Goal: Transaction & Acquisition: Purchase product/service

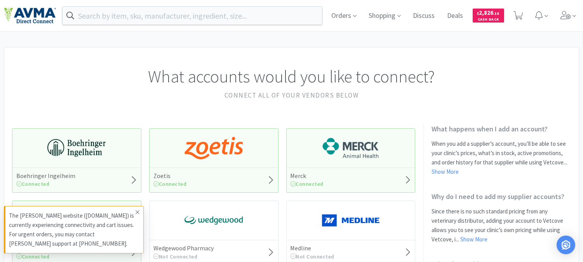
click at [135, 212] on icon at bounding box center [137, 212] width 5 height 6
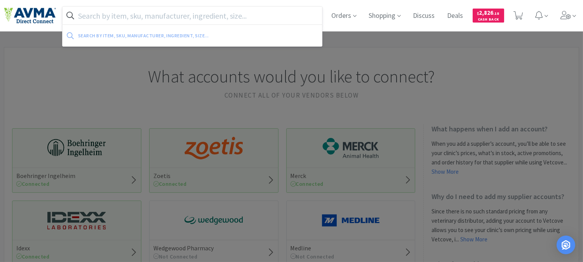
click at [105, 14] on input "text" at bounding box center [192, 16] width 259 height 18
paste input "037625"
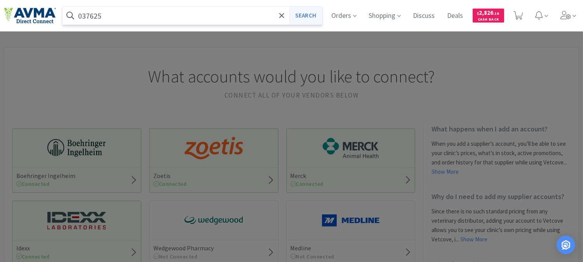
type input "037625"
click at [315, 16] on button "Search" at bounding box center [305, 16] width 32 height 18
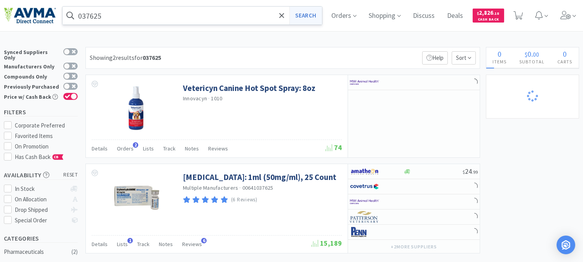
select select "1"
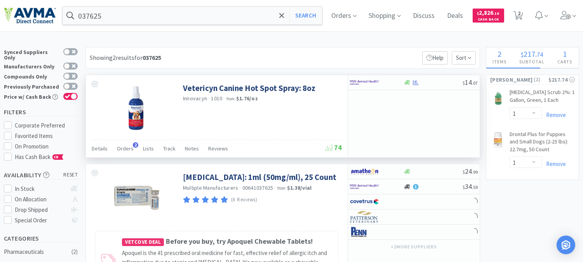
select select "2"
select select "1"
select select "2"
select select "1"
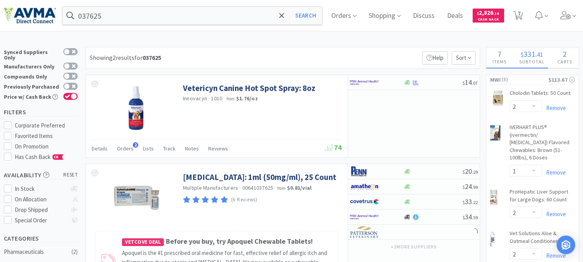
select select "8"
select select "1"
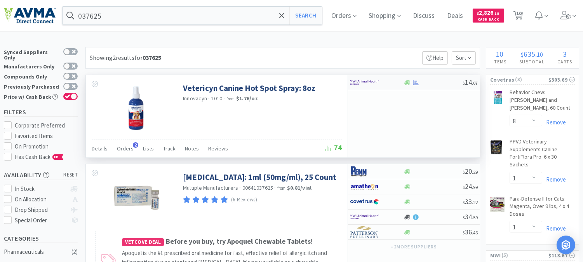
click at [370, 83] on img at bounding box center [364, 83] width 29 height 12
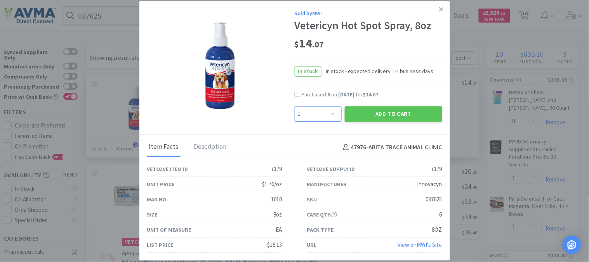
click at [333, 113] on select "Enter Quantity 1 2 3 4 5 6 7 8 9 10 11 12 13 14 15 16 17 18 19 20 Enter Quantity" at bounding box center [318, 114] width 47 height 16
select select "2"
click at [295, 106] on select "Enter Quantity 1 2 3 4 5 6 7 8 9 10 11 12 13 14 15 16 17 18 19 20 Enter Quantity" at bounding box center [318, 114] width 47 height 16
click at [407, 117] on button "Add to Cart" at bounding box center [393, 114] width 97 height 16
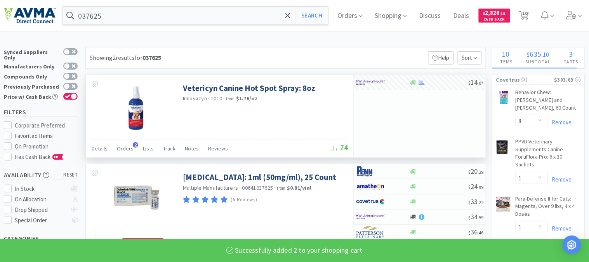
select select "2"
select select "1"
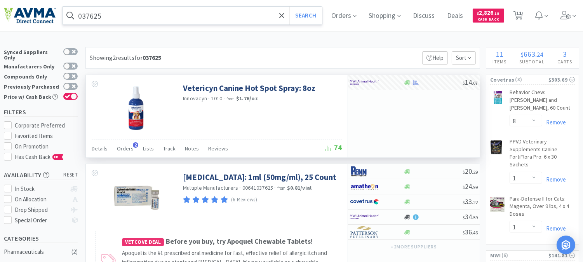
click at [122, 16] on input "037625" at bounding box center [192, 16] width 259 height 18
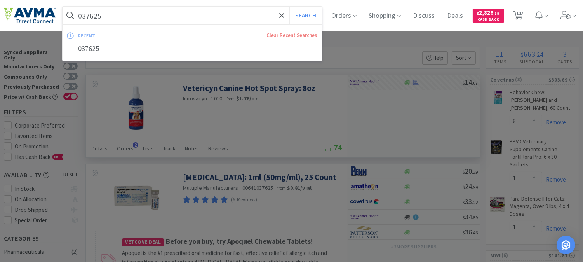
paste input "20840"
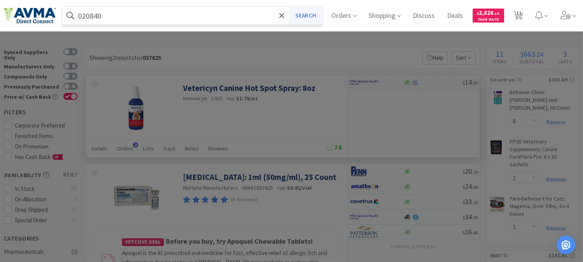
type input "020840"
click at [309, 14] on button "Search" at bounding box center [305, 16] width 32 height 18
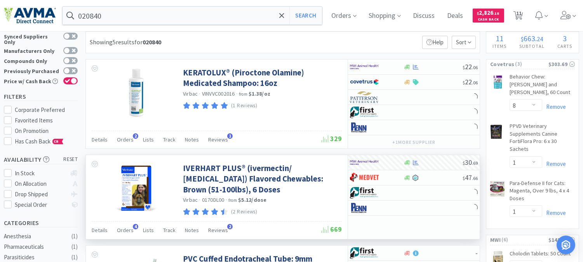
scroll to position [43, 0]
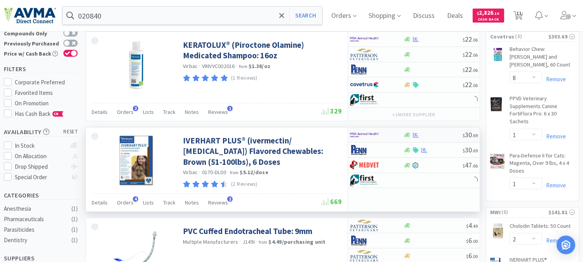
click at [359, 134] on img at bounding box center [364, 135] width 29 height 12
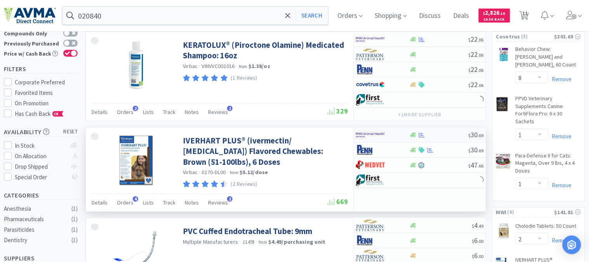
select select "1"
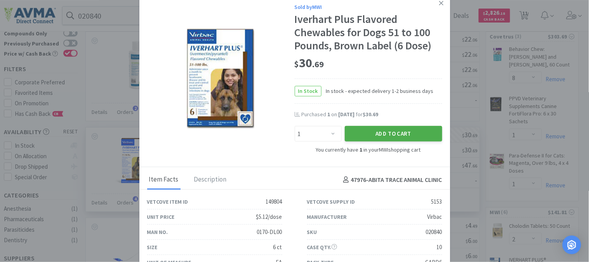
click at [388, 135] on button "Add to Cart" at bounding box center [393, 134] width 97 height 16
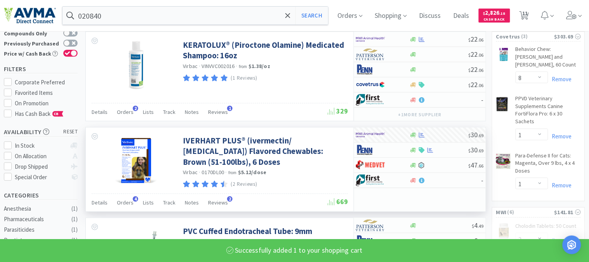
select select "2"
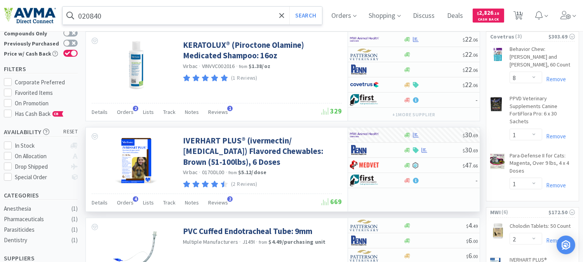
click at [114, 17] on input "020840" at bounding box center [192, 16] width 259 height 18
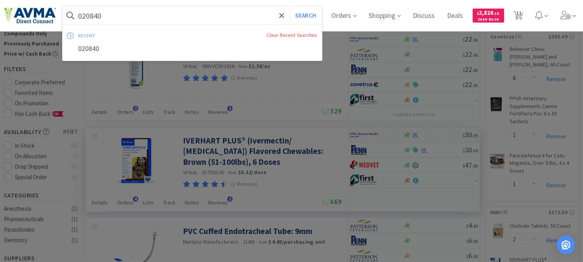
paste input "35340"
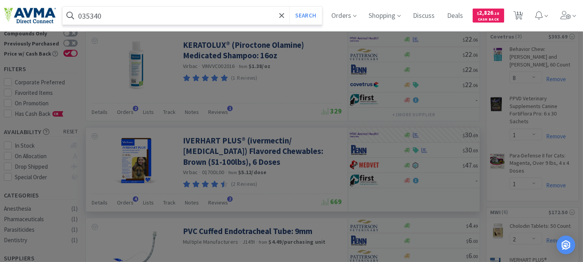
click at [294, 13] on input "035340" at bounding box center [192, 16] width 259 height 18
click at [307, 17] on button "Search" at bounding box center [305, 16] width 32 height 18
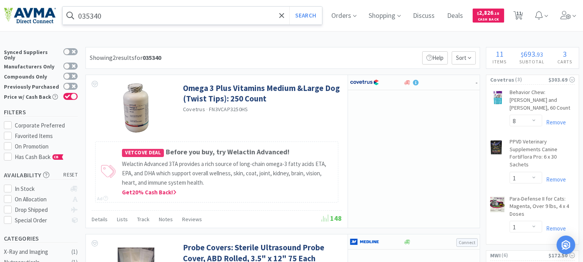
click at [118, 9] on input "035340" at bounding box center [192, 16] width 259 height 18
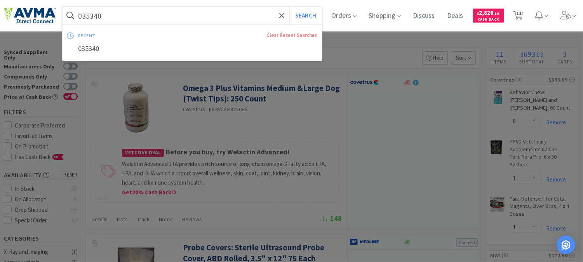
paste input "OPX4292"
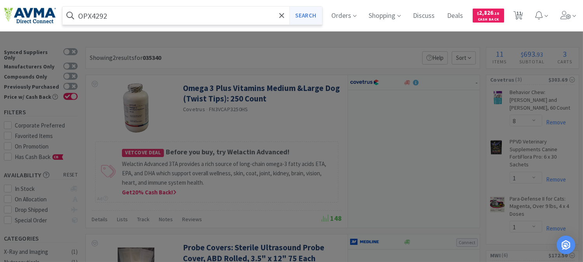
type input "OPX4292"
click at [301, 15] on button "Search" at bounding box center [305, 16] width 32 height 18
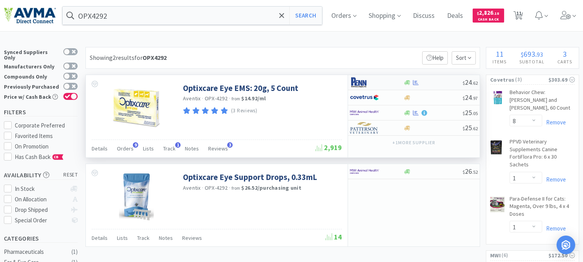
click at [361, 83] on img at bounding box center [364, 83] width 29 height 12
select select "1"
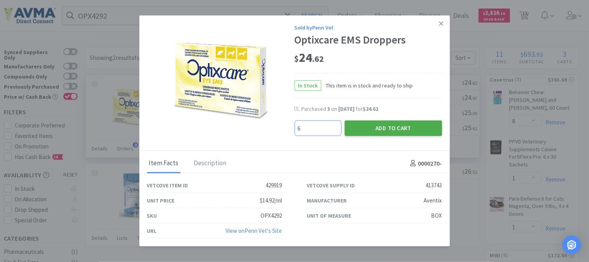
type input "6"
click at [375, 127] on button "Add to Cart" at bounding box center [393, 128] width 97 height 16
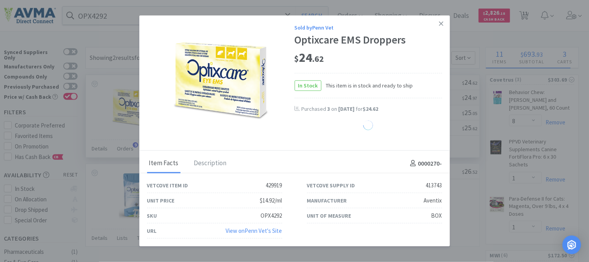
select select "6"
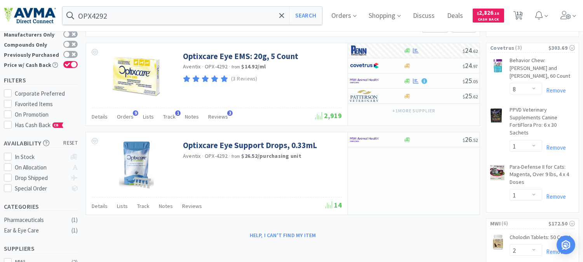
scroll to position [43, 0]
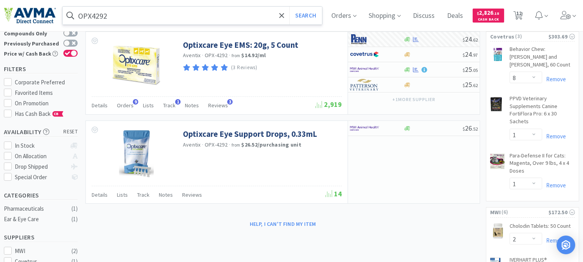
click at [114, 21] on input "OPX4292" at bounding box center [192, 16] width 259 height 18
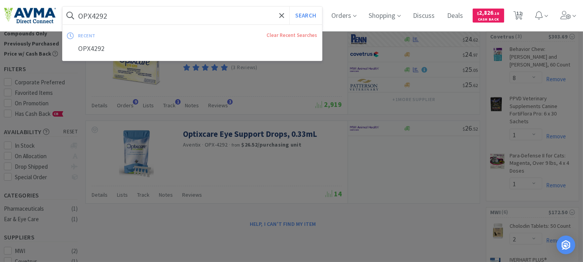
paste input "50105"
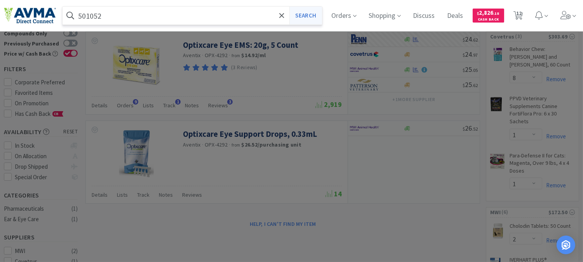
type input "501052"
click at [312, 16] on button "Search" at bounding box center [305, 16] width 32 height 18
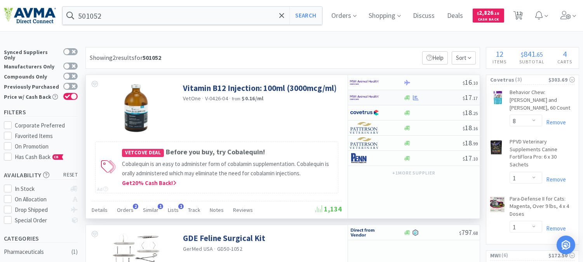
click at [359, 96] on img at bounding box center [364, 98] width 29 height 12
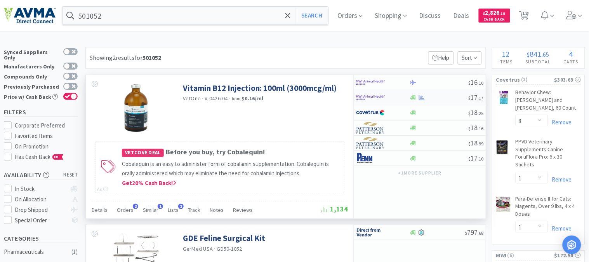
select select "1"
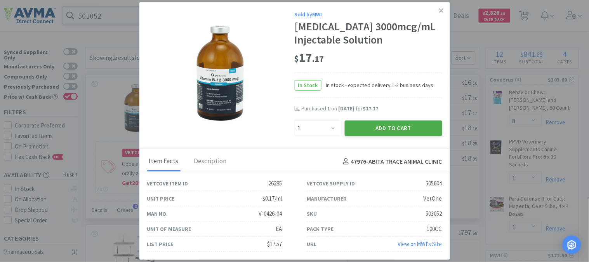
click at [391, 122] on button "Add to Cart" at bounding box center [393, 128] width 97 height 16
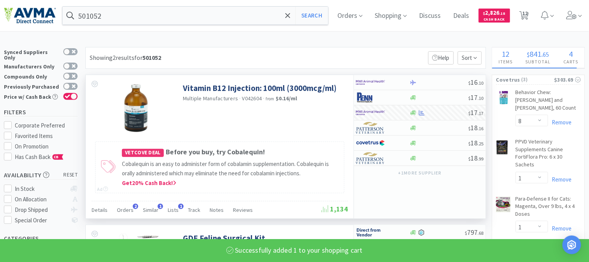
select select "1"
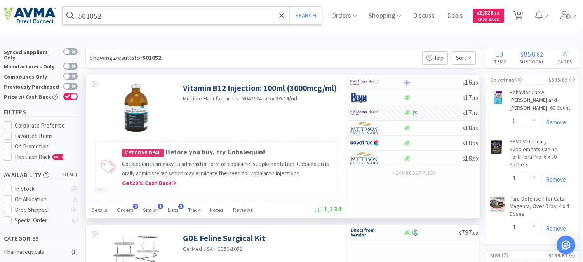
click at [104, 11] on input "501052" at bounding box center [192, 16] width 259 height 18
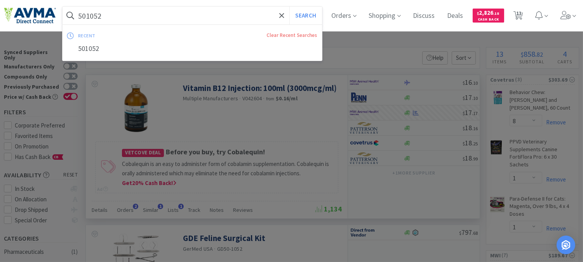
paste input "003976"
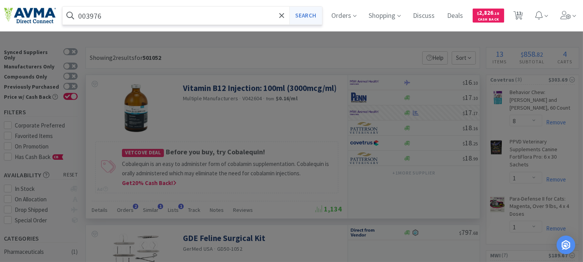
type input "003976"
click at [307, 12] on button "Search" at bounding box center [305, 16] width 32 height 18
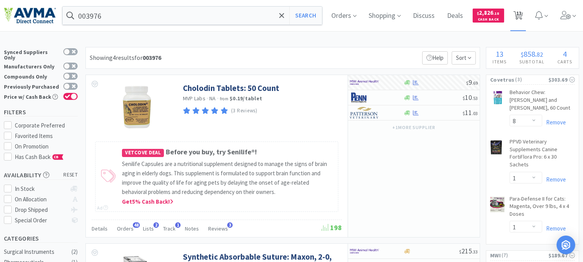
click at [522, 14] on span "13" at bounding box center [518, 13] width 5 height 31
select select "8"
select select "1"
select select "2"
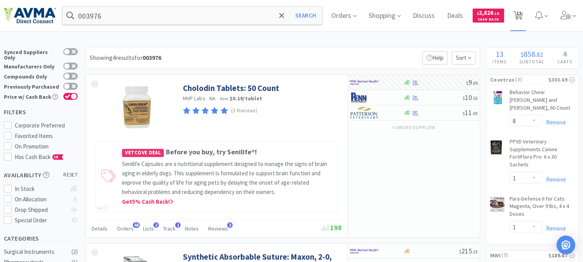
select select "2"
select select "1"
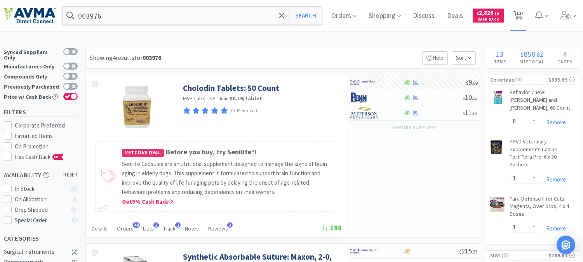
select select "1"
select select "6"
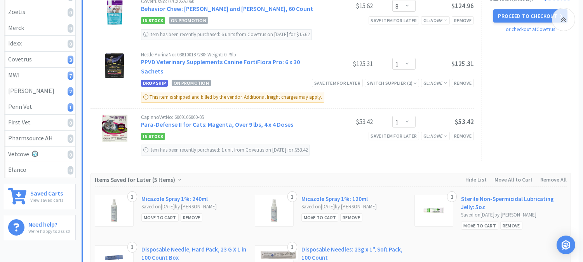
scroll to position [86, 0]
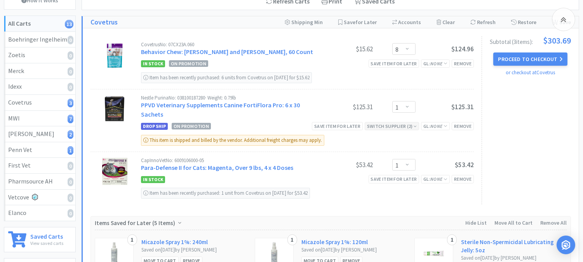
click at [393, 125] on div "Switch Supplier ( 2 )" at bounding box center [392, 125] width 50 height 7
click at [414, 126] on icon at bounding box center [415, 126] width 3 height 5
click at [397, 125] on div "Switch Supplier ( 2 )" at bounding box center [392, 125] width 50 height 7
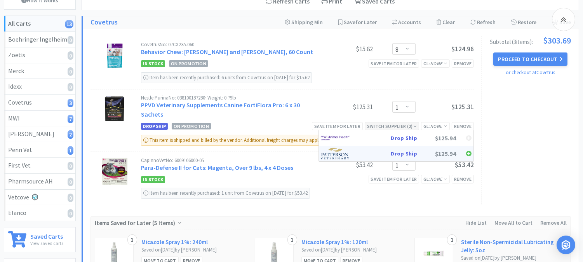
click at [342, 154] on img at bounding box center [335, 154] width 29 height 12
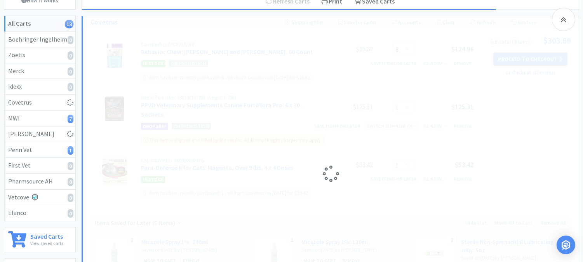
select select "1"
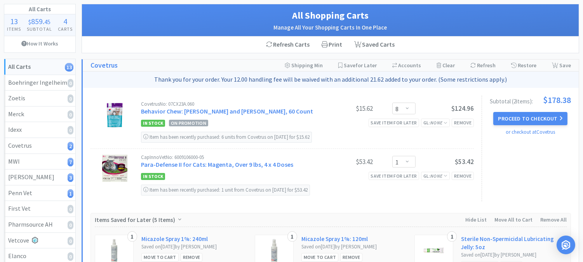
scroll to position [0, 0]
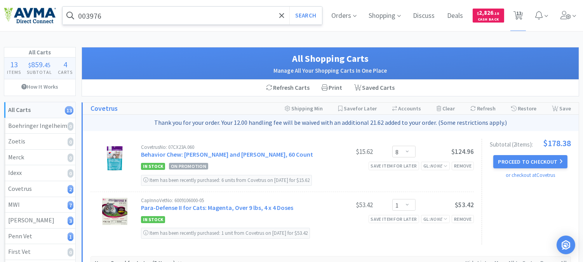
click at [118, 16] on input "003976" at bounding box center [192, 16] width 259 height 18
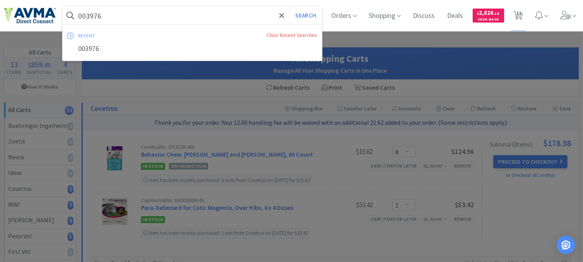
paste input "780130"
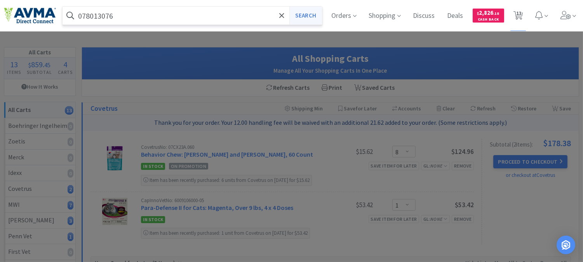
type input "078013076"
click at [301, 16] on button "Search" at bounding box center [305, 16] width 32 height 18
select select "8"
select select "1"
select select "2"
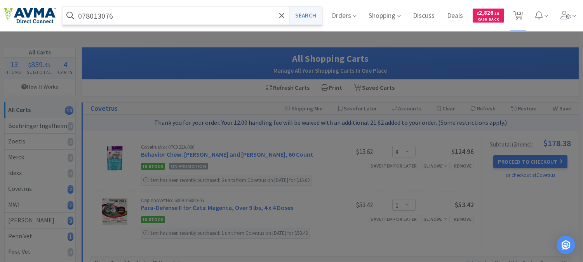
select select "2"
select select "1"
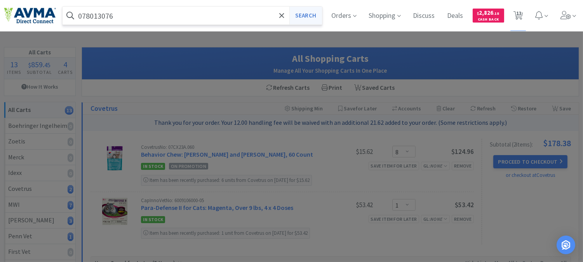
select select "1"
select select "6"
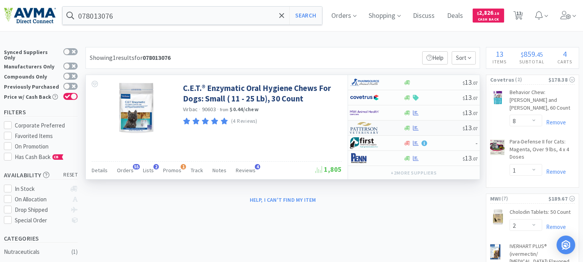
click at [362, 128] on img at bounding box center [364, 128] width 29 height 12
select select "1"
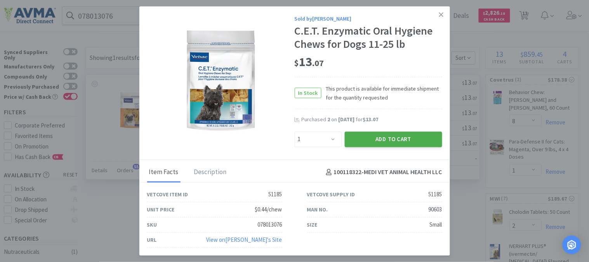
click at [366, 138] on button "Add to Cart" at bounding box center [393, 139] width 97 height 16
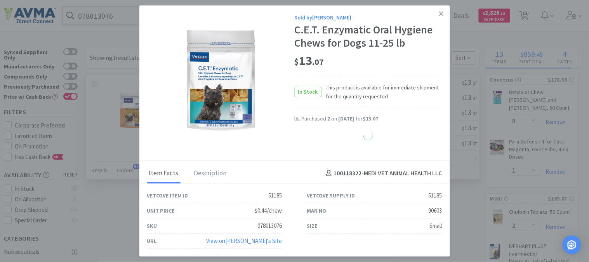
select select "1"
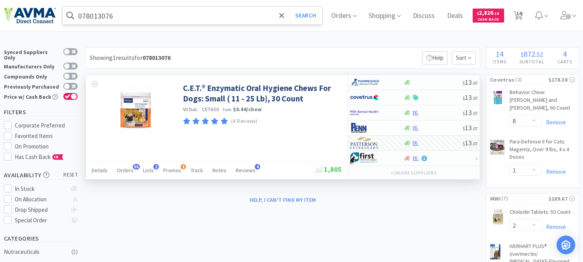
click at [127, 17] on input "078013076" at bounding box center [192, 16] width 259 height 18
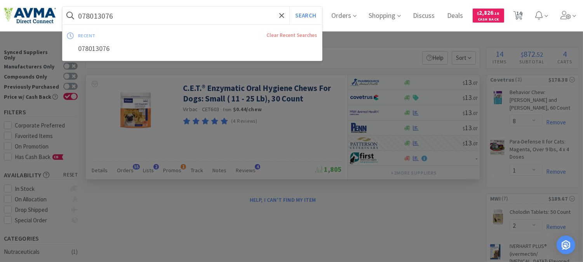
paste input "347173"
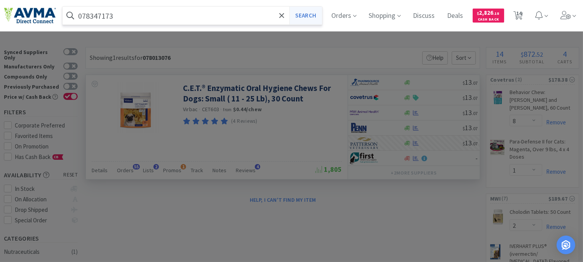
type input "078347173"
click at [317, 13] on button "Search" at bounding box center [305, 16] width 32 height 18
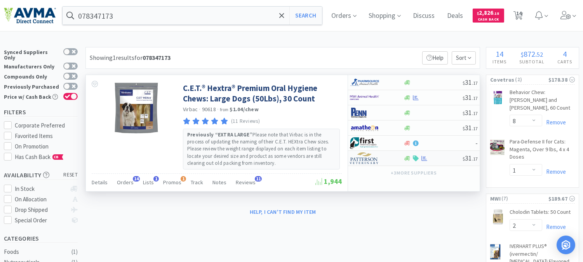
click at [368, 160] on img at bounding box center [364, 158] width 29 height 12
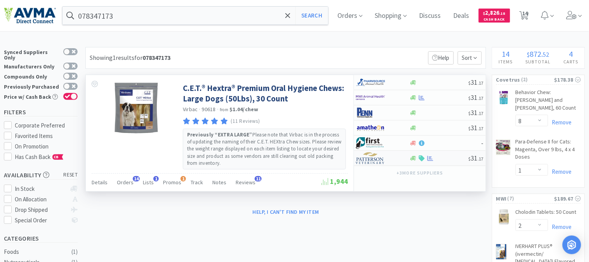
select select "1"
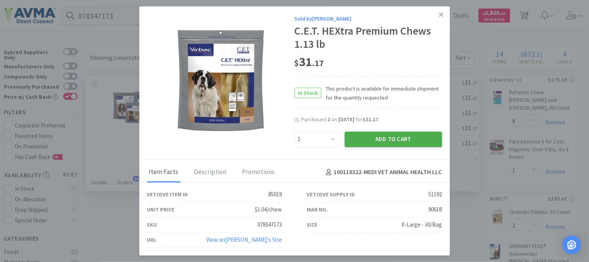
click at [379, 138] on button "Add to Cart" at bounding box center [393, 139] width 97 height 16
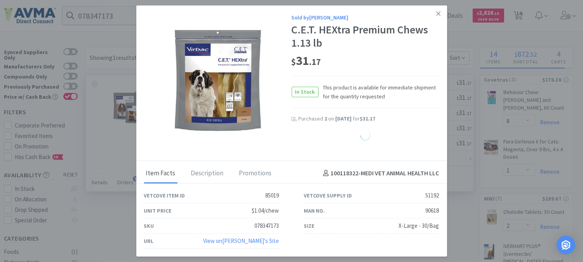
select select "1"
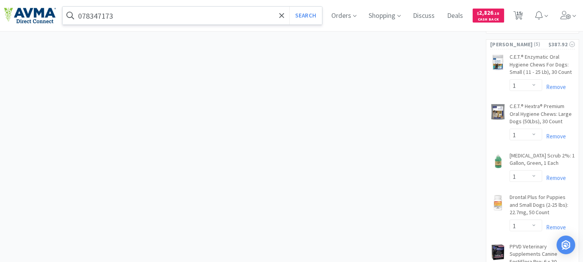
scroll to position [475, 0]
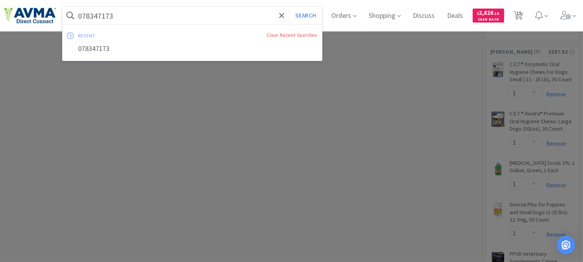
click at [172, 17] on input "078347173" at bounding box center [192, 16] width 259 height 18
paste input "937160"
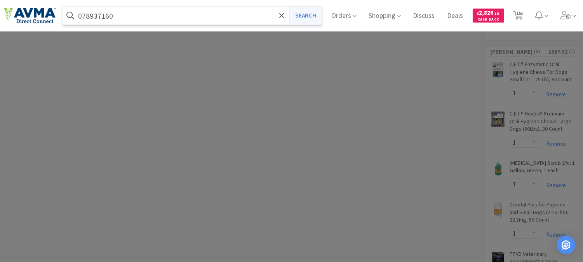
type input "078937160"
click at [303, 13] on button "Search" at bounding box center [305, 16] width 32 height 18
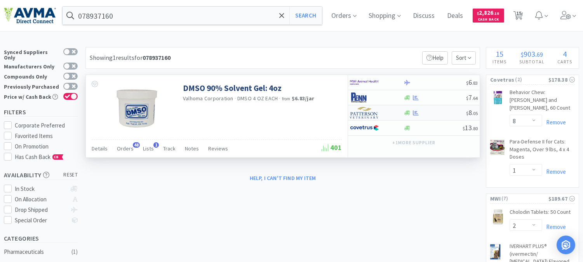
click at [366, 115] on img at bounding box center [364, 113] width 29 height 12
select select "1"
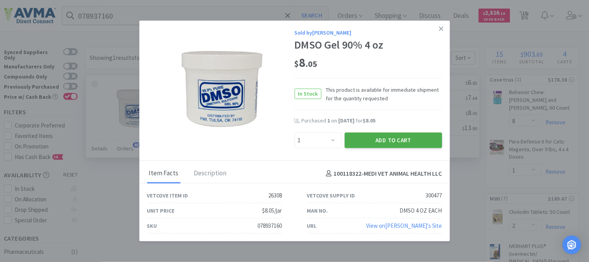
click at [385, 138] on button "Add to Cart" at bounding box center [393, 140] width 97 height 16
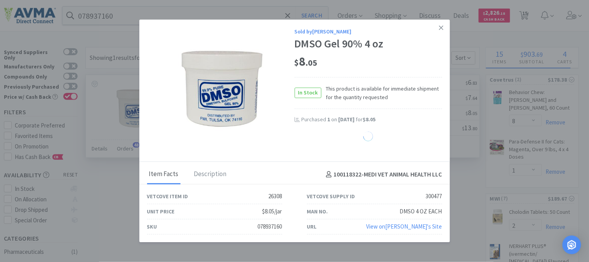
select select "1"
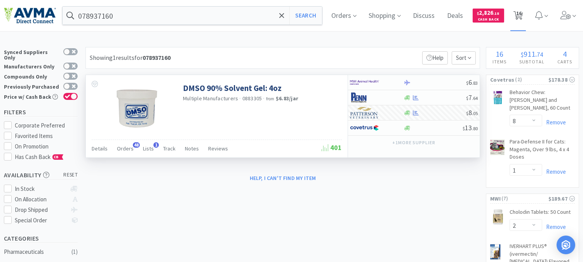
click at [522, 12] on span "16" at bounding box center [518, 13] width 5 height 31
select select "8"
select select "1"
select select "2"
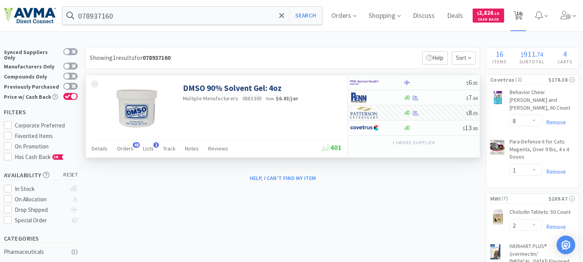
select select "2"
select select "1"
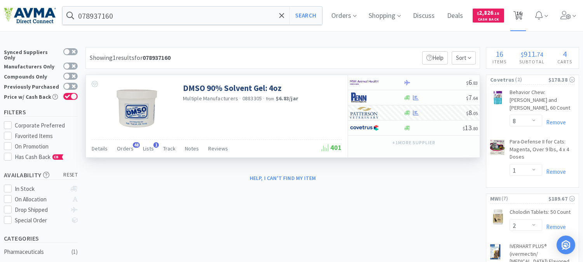
select select "1"
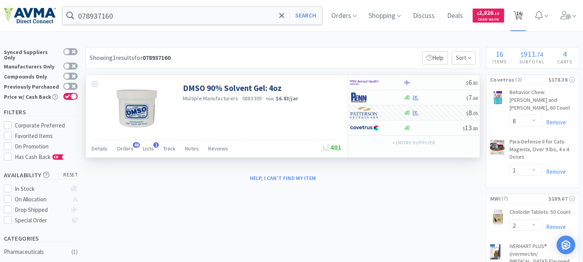
select select "1"
select select "6"
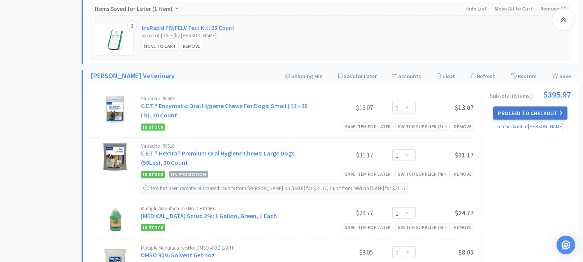
click at [529, 113] on button "Proceed to Checkout" at bounding box center [530, 112] width 74 height 13
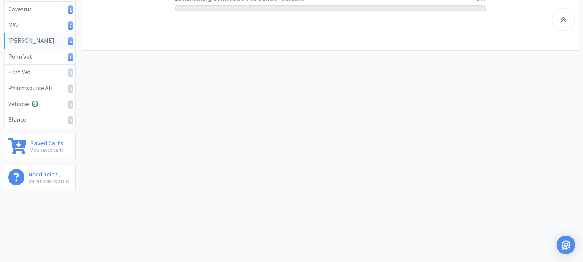
scroll to position [180, 0]
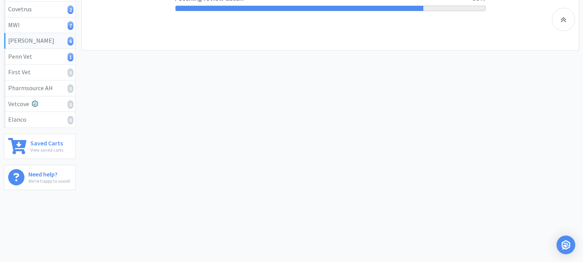
select select "1"
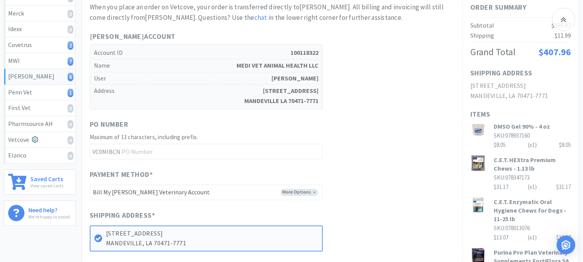
scroll to position [172, 0]
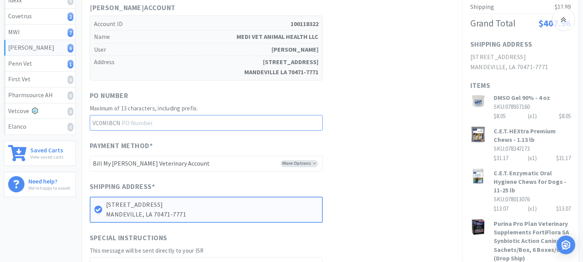
click at [142, 115] on input "text" at bounding box center [206, 123] width 233 height 16
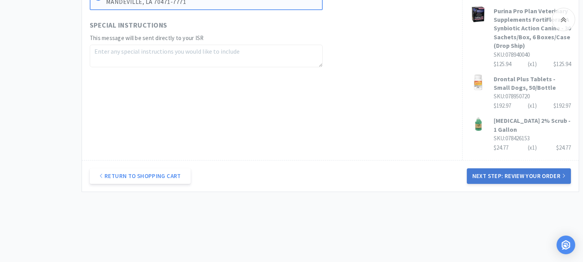
type input "52402"
click at [517, 168] on button "Next Step: Review Your Order" at bounding box center [519, 176] width 104 height 16
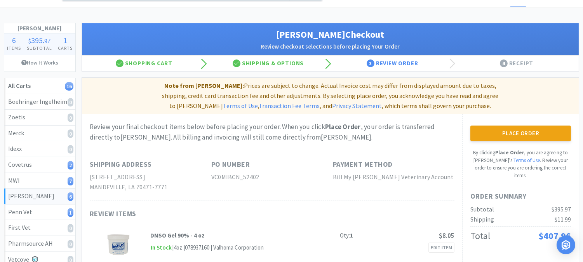
scroll to position [43, 0]
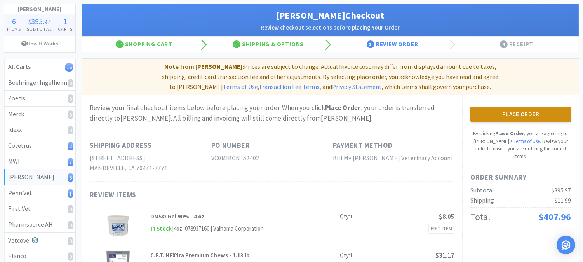
click at [507, 106] on button "Place Order" at bounding box center [520, 114] width 101 height 16
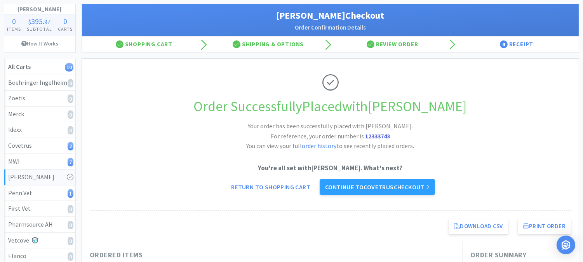
click at [377, 136] on strong "12333743" at bounding box center [377, 136] width 25 height 8
copy strong "12333743"
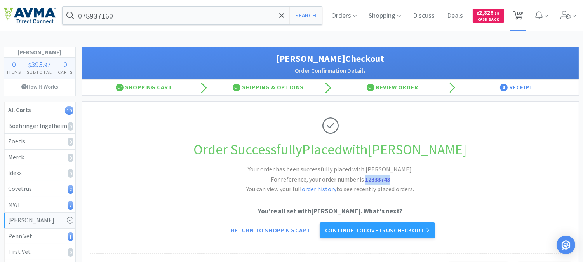
click at [520, 16] on span "10" at bounding box center [518, 13] width 5 height 31
select select "8"
select select "1"
select select "2"
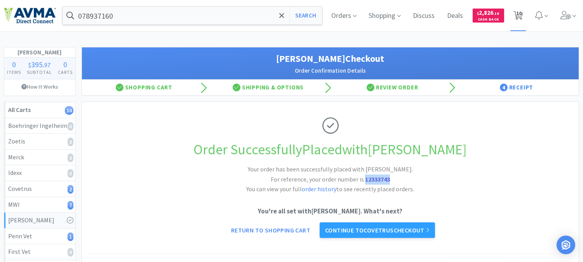
select select "2"
select select "1"
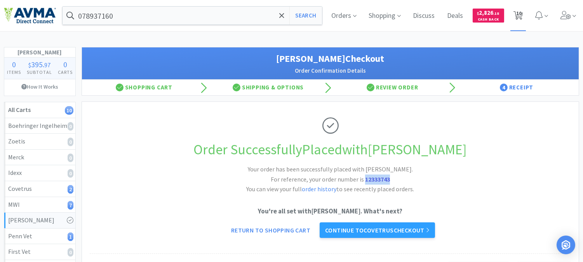
select select "6"
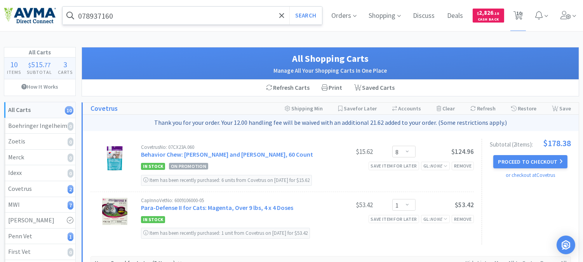
click at [129, 17] on input "078937160" at bounding box center [192, 16] width 259 height 18
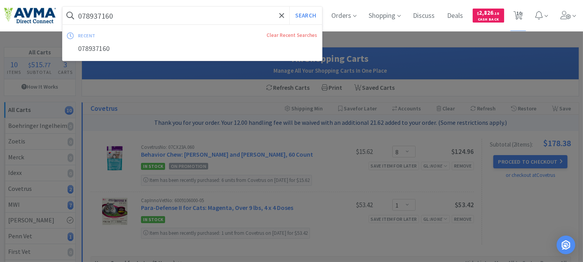
paste input "58721"
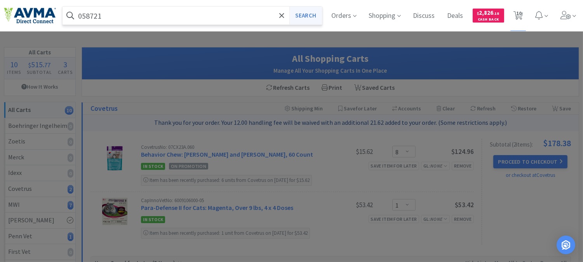
type input "058721"
click at [303, 16] on button "Search" at bounding box center [305, 16] width 32 height 18
select select "8"
select select "1"
select select "2"
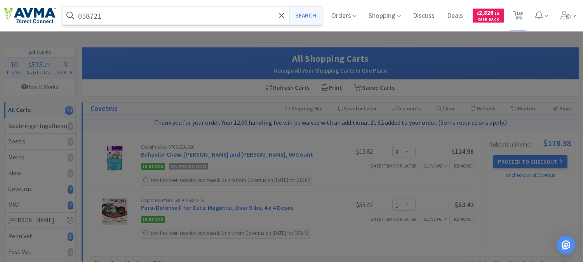
select select "2"
select select "1"
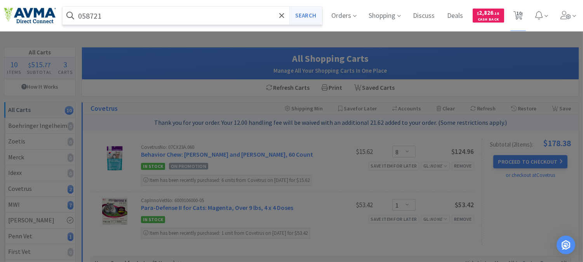
select select "1"
select select "6"
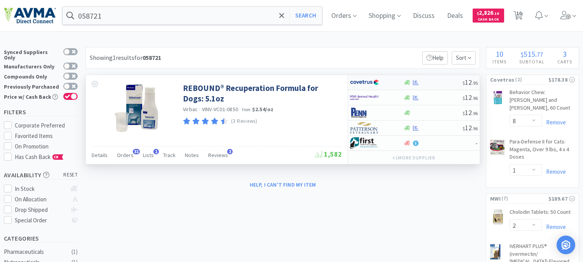
click at [363, 82] on img at bounding box center [364, 83] width 29 height 12
select select "1"
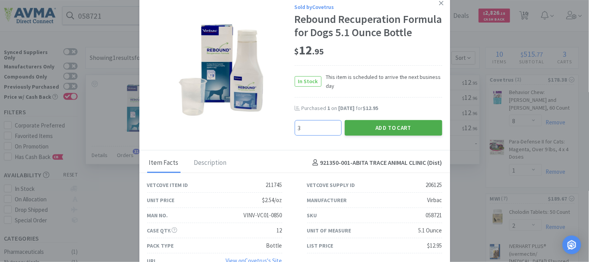
type input "3"
click at [387, 136] on button "Add to Cart" at bounding box center [393, 128] width 97 height 16
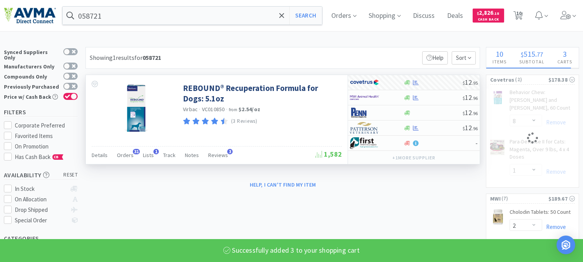
select select "3"
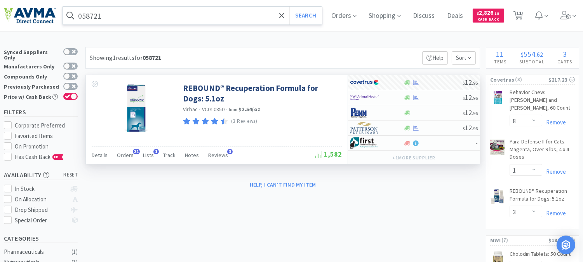
click at [164, 17] on input "058721" at bounding box center [192, 16] width 259 height 18
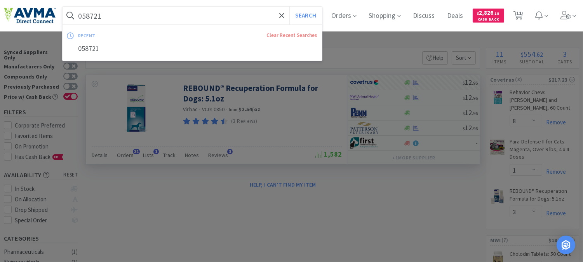
paste input "78953755"
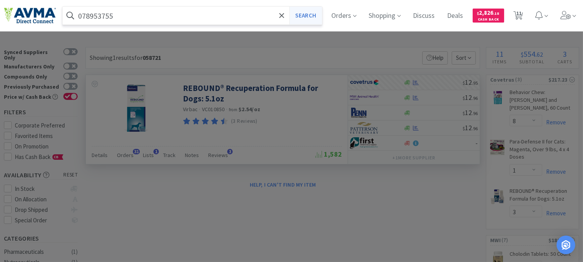
type input "078953755"
click at [305, 17] on button "Search" at bounding box center [305, 16] width 32 height 18
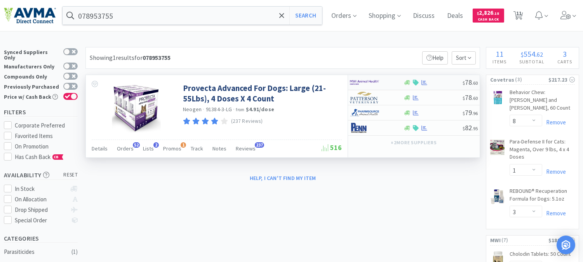
click at [359, 83] on img at bounding box center [364, 83] width 29 height 12
select select "1"
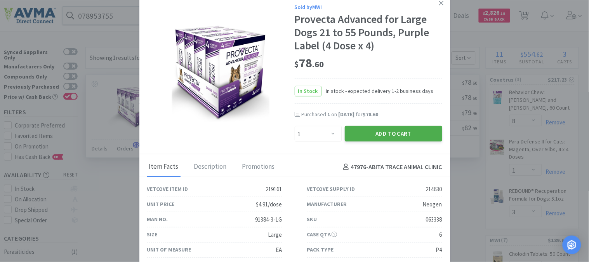
click at [365, 135] on button "Add to Cart" at bounding box center [393, 134] width 97 height 16
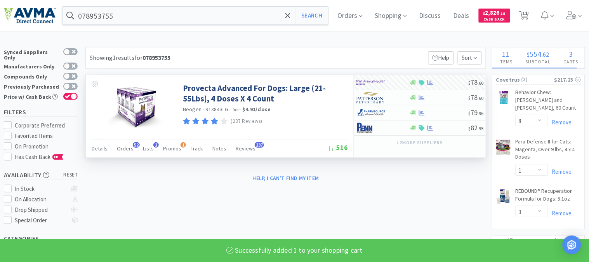
select select "1"
select select "2"
select select "1"
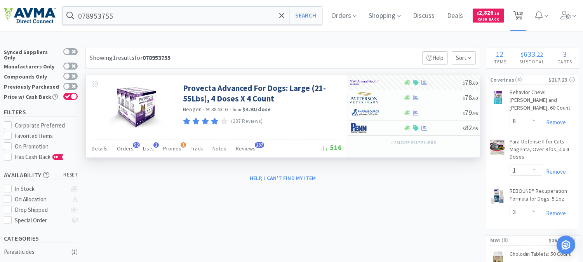
click at [522, 10] on span "12" at bounding box center [518, 13] width 5 height 31
select select "8"
select select "1"
select select "3"
select select "2"
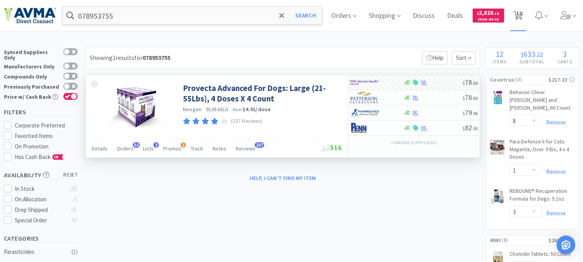
select select "2"
select select "1"
select select "2"
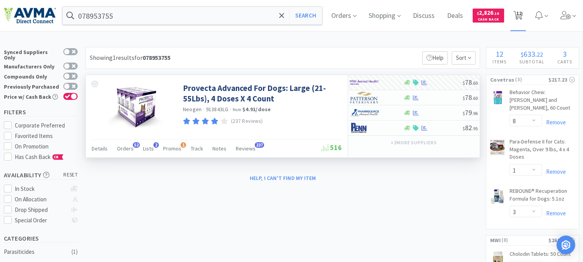
select select "1"
select select "6"
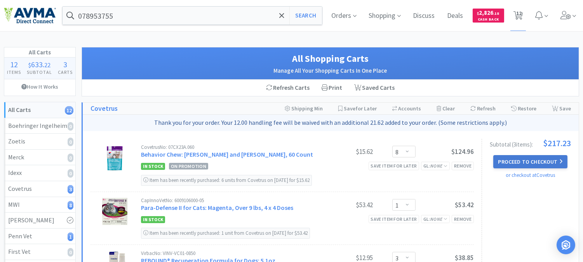
click at [526, 158] on button "Proceed to Checkout" at bounding box center [530, 161] width 74 height 13
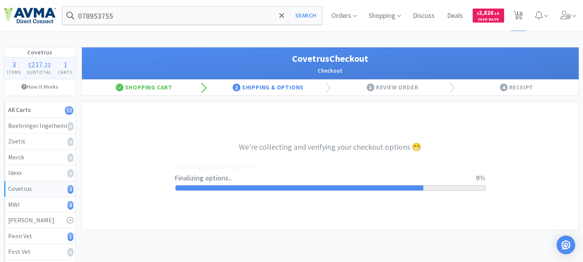
select select "9821652385834"
select select "cvt-standard-net"
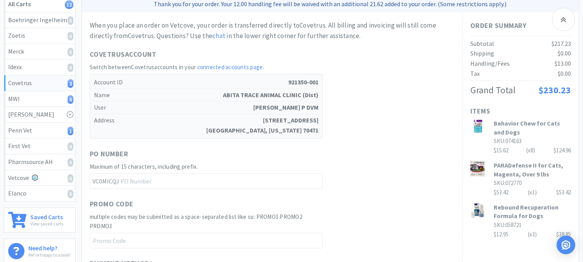
scroll to position [129, 0]
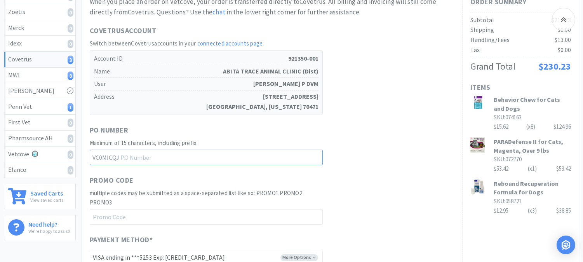
click at [140, 157] on input "text" at bounding box center [206, 158] width 233 height 16
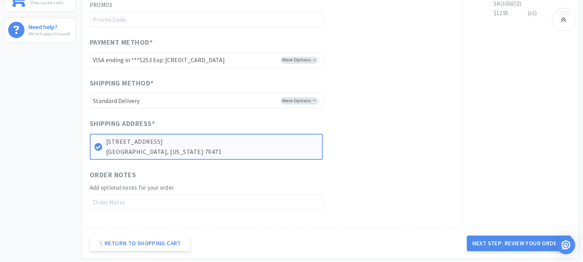
scroll to position [345, 0]
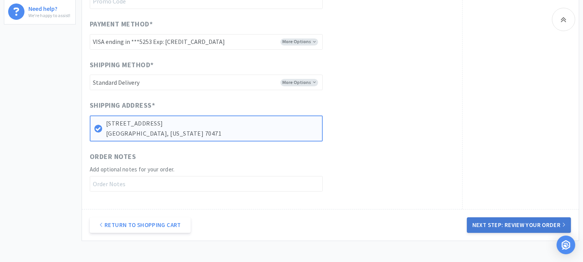
type input "52400"
click at [522, 222] on button "Next Step: Review Your Order" at bounding box center [519, 225] width 104 height 16
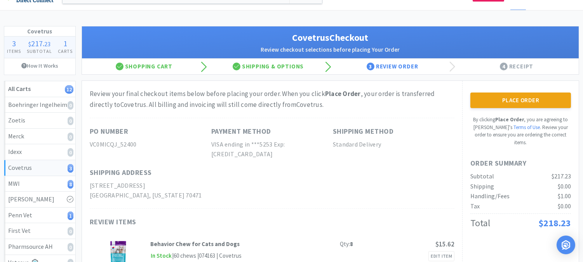
scroll to position [2, 0]
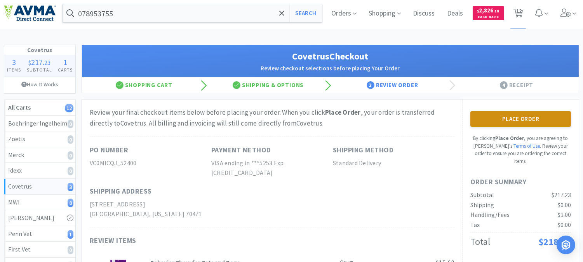
click at [528, 117] on button "Place Order" at bounding box center [520, 119] width 101 height 16
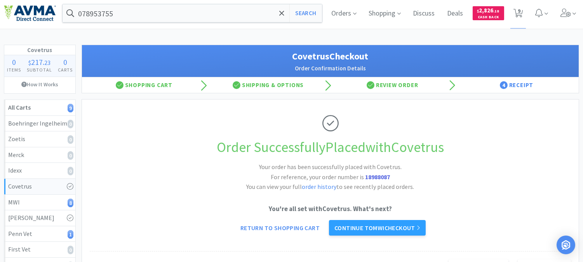
click at [375, 177] on strong "18988087" at bounding box center [377, 177] width 25 height 8
copy strong "18988087"
click at [379, 224] on link "Continue to MWI checkout" at bounding box center [377, 228] width 97 height 16
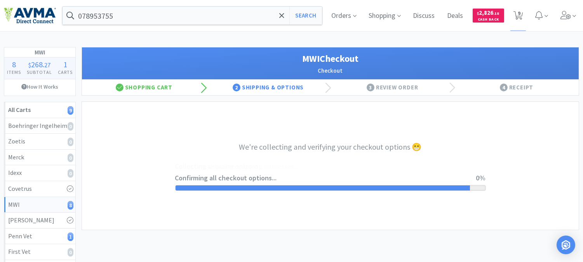
select select "CC_9481287516445253"
select select "FXY"
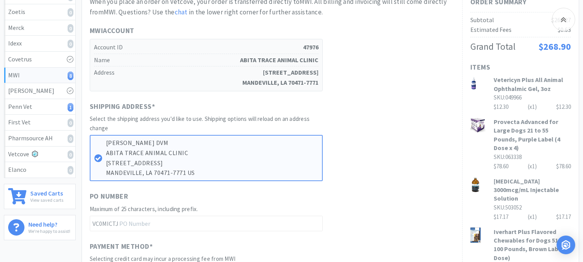
scroll to position [172, 0]
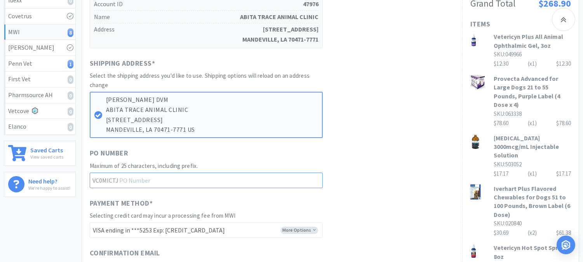
click at [129, 176] on input "text" at bounding box center [206, 180] width 233 height 16
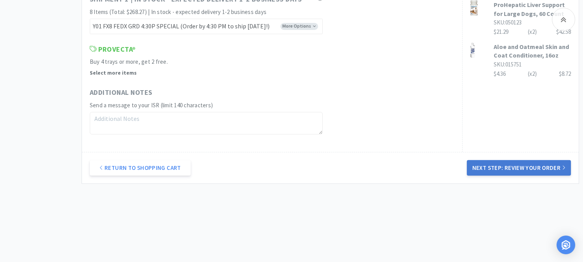
scroll to position [509, 0]
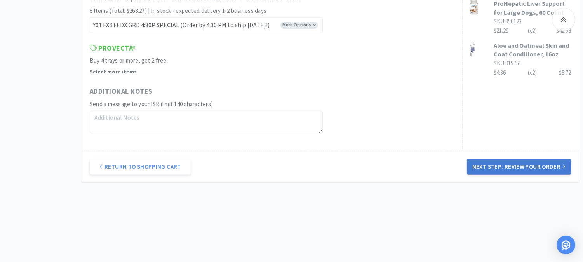
type input "52401"
click at [517, 162] on button "Next Step: Review Your Order" at bounding box center [519, 167] width 104 height 16
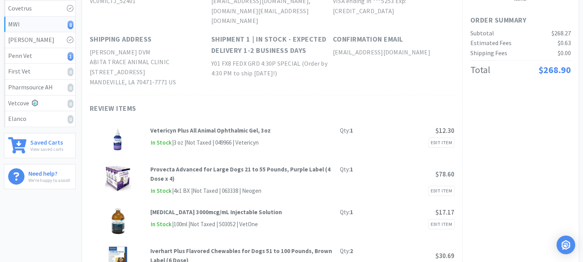
scroll to position [0, 0]
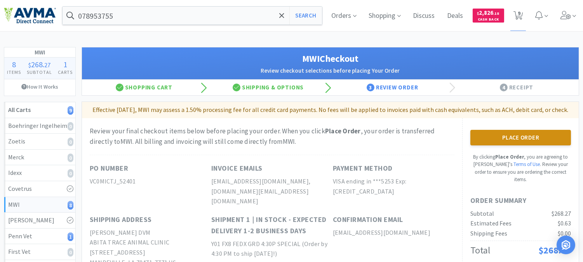
click at [518, 145] on button "Place Order" at bounding box center [520, 138] width 101 height 16
